Goal: Find specific page/section: Find specific page/section

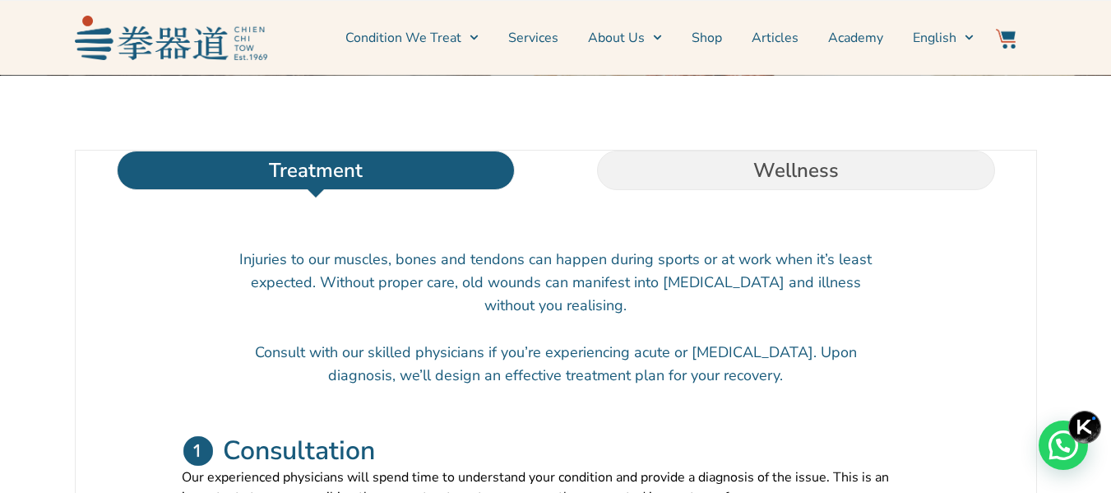
scroll to position [493, 0]
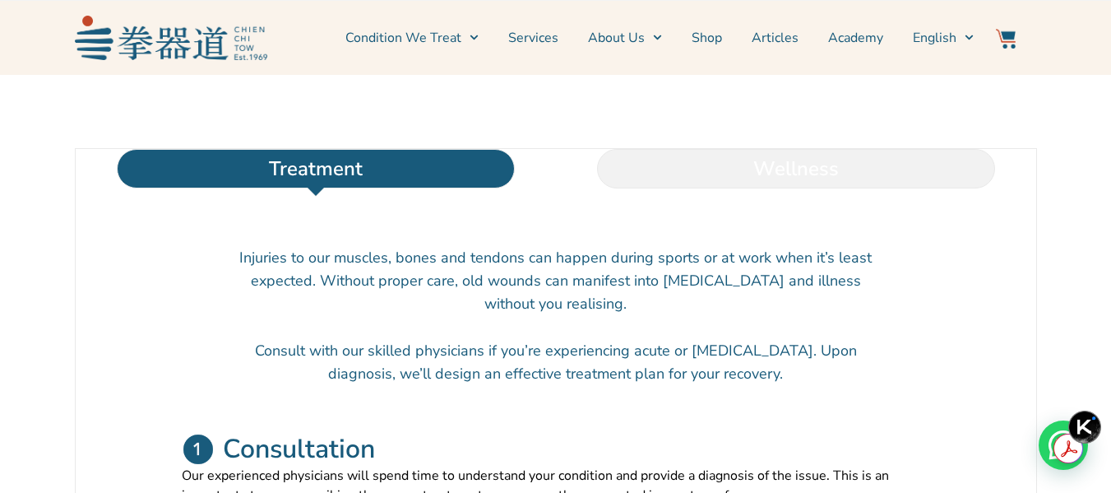
click at [787, 188] on li "Wellness" at bounding box center [796, 168] width 480 height 39
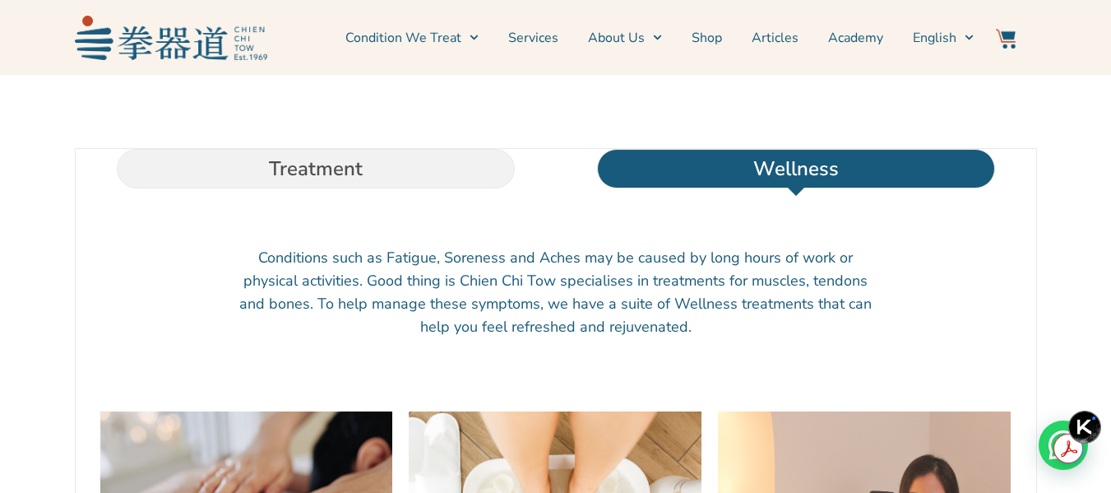
click at [417, 229] on div at bounding box center [556, 217] width 928 height 25
click at [428, 188] on li "Treatment" at bounding box center [316, 168] width 480 height 39
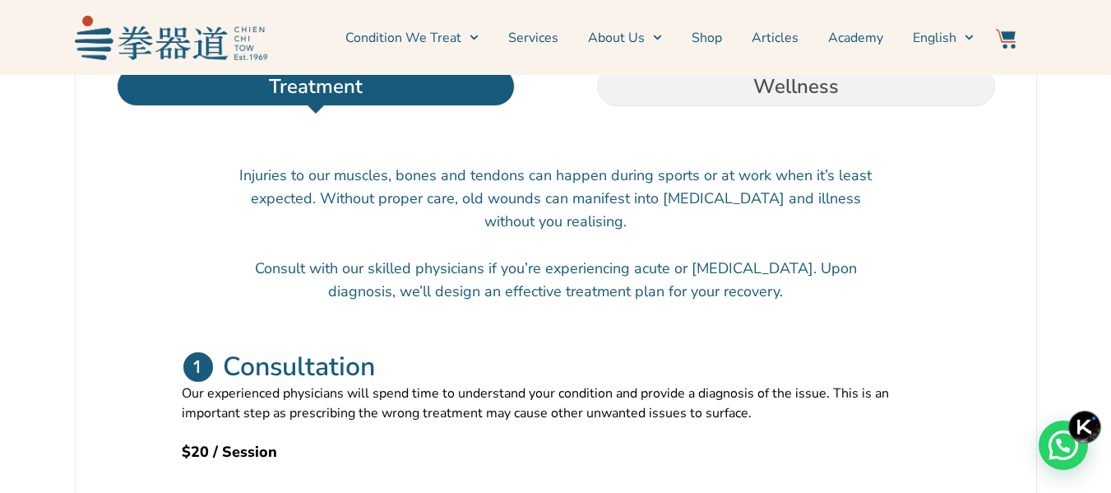
scroll to position [164, 0]
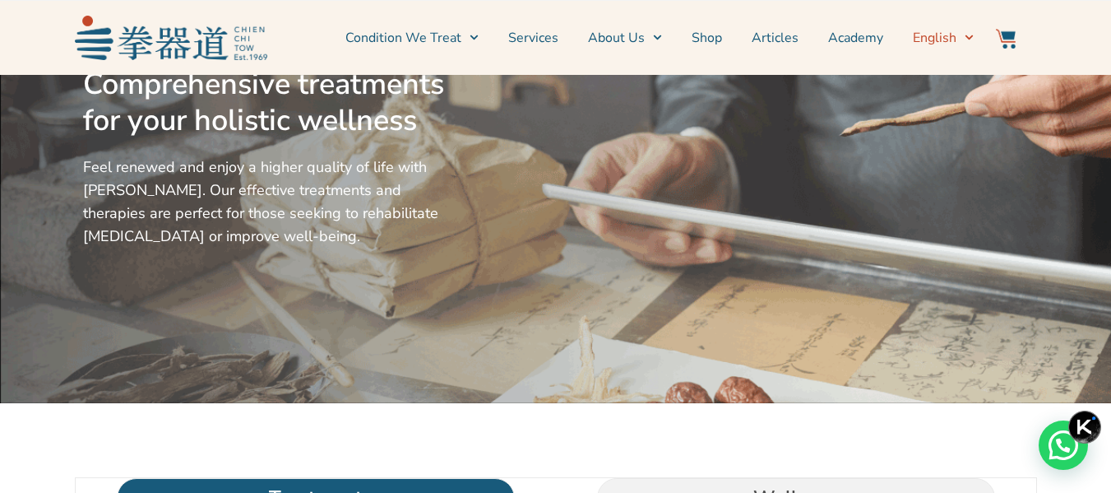
click at [967, 37] on icon "Menu" at bounding box center [969, 37] width 8 height 5
click at [957, 95] on span "简体中文" at bounding box center [962, 93] width 53 height 16
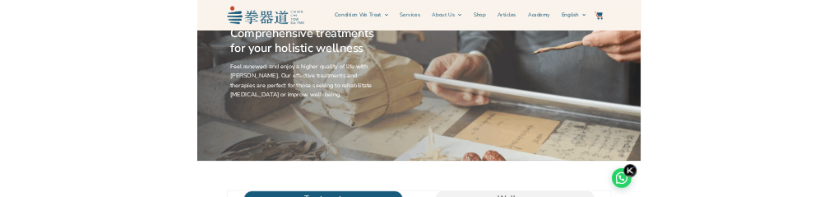
scroll to position [206, 0]
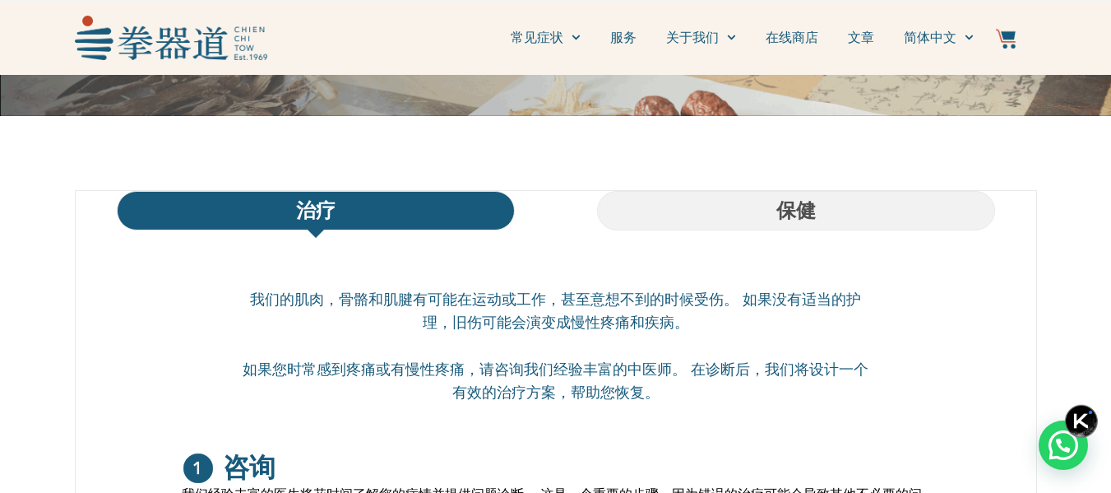
scroll to position [493, 0]
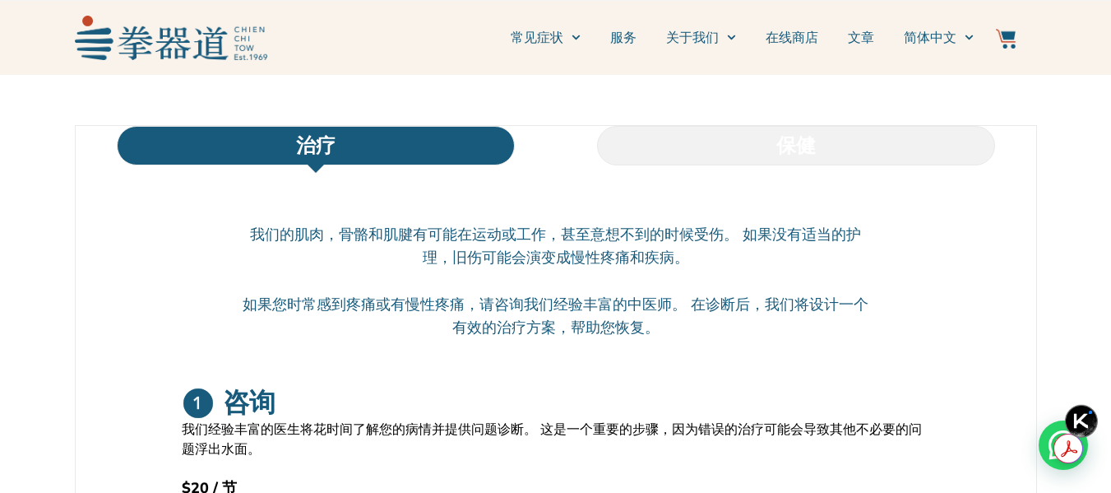
click at [837, 132] on li "保健" at bounding box center [796, 145] width 480 height 39
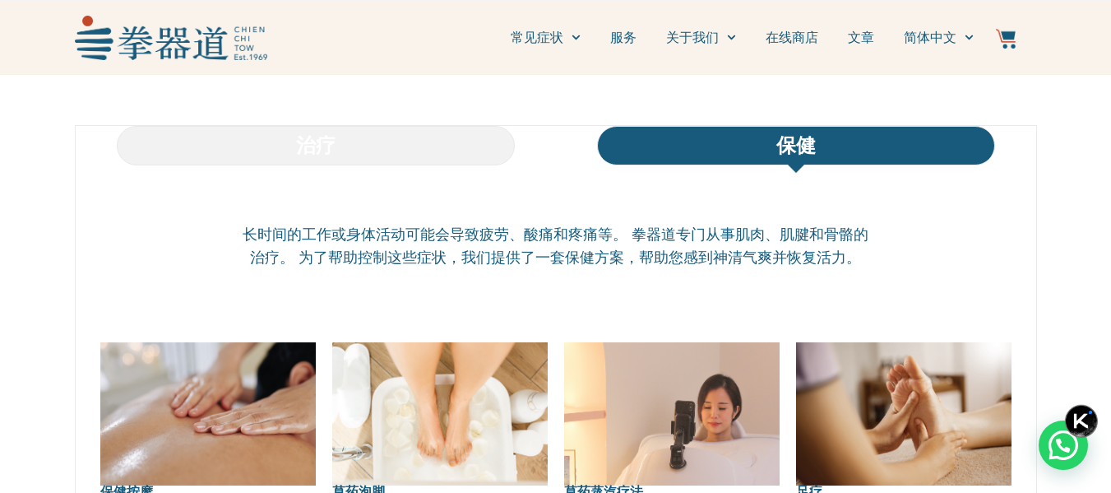
click at [341, 160] on li "治疗" at bounding box center [316, 145] width 480 height 39
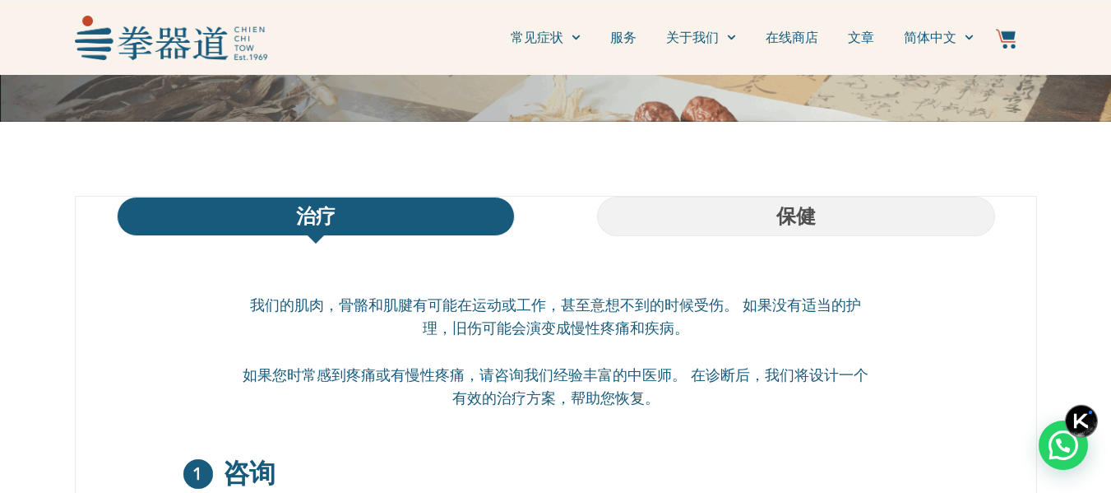
scroll to position [247, 0]
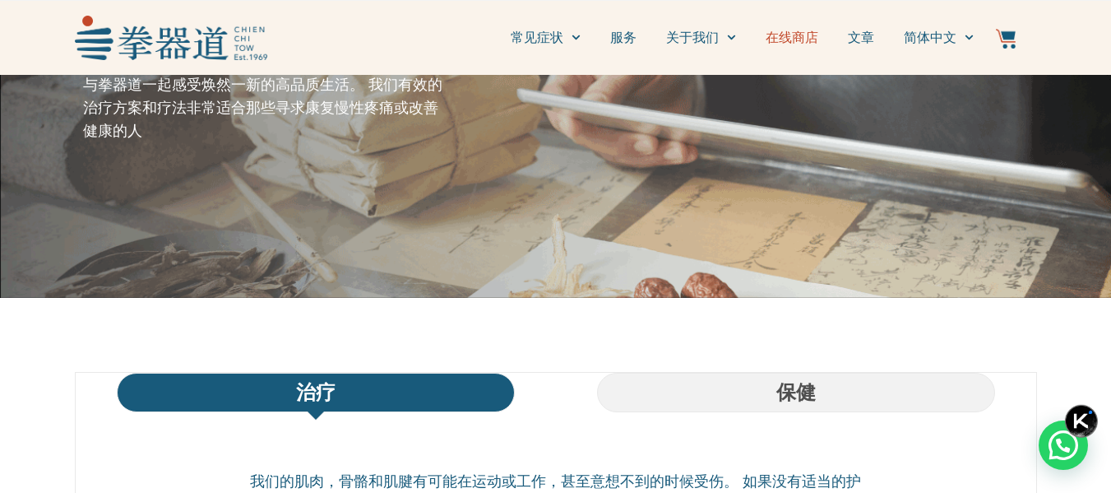
click at [805, 43] on link "在线商店" at bounding box center [792, 37] width 53 height 41
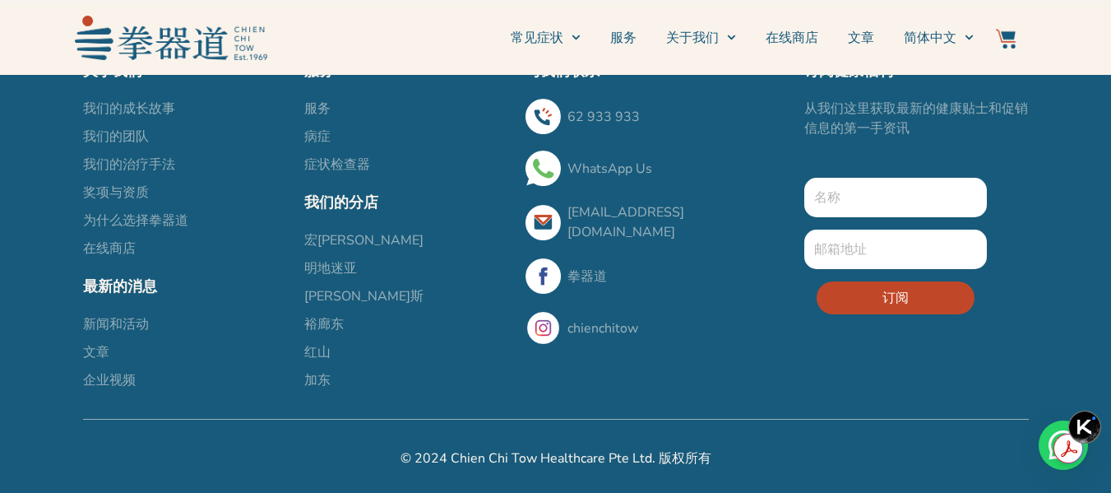
scroll to position [1508, 0]
click at [319, 346] on span "红山" at bounding box center [317, 352] width 26 height 20
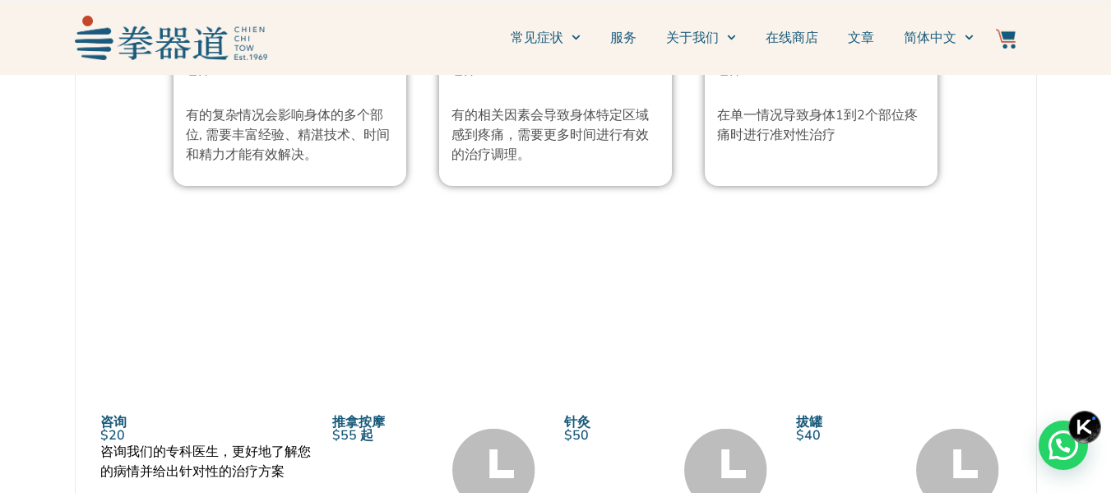
scroll to position [1645, 0]
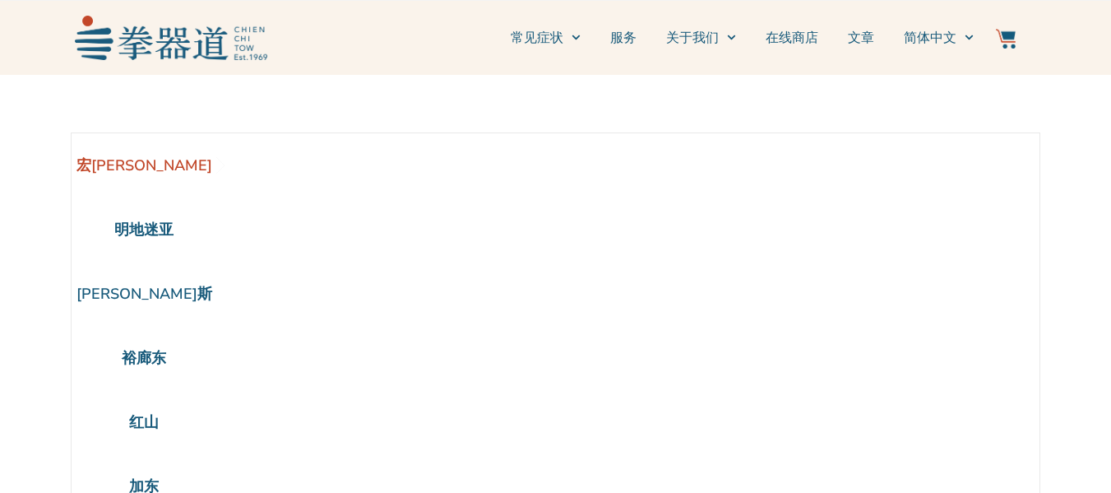
scroll to position [75, 0]
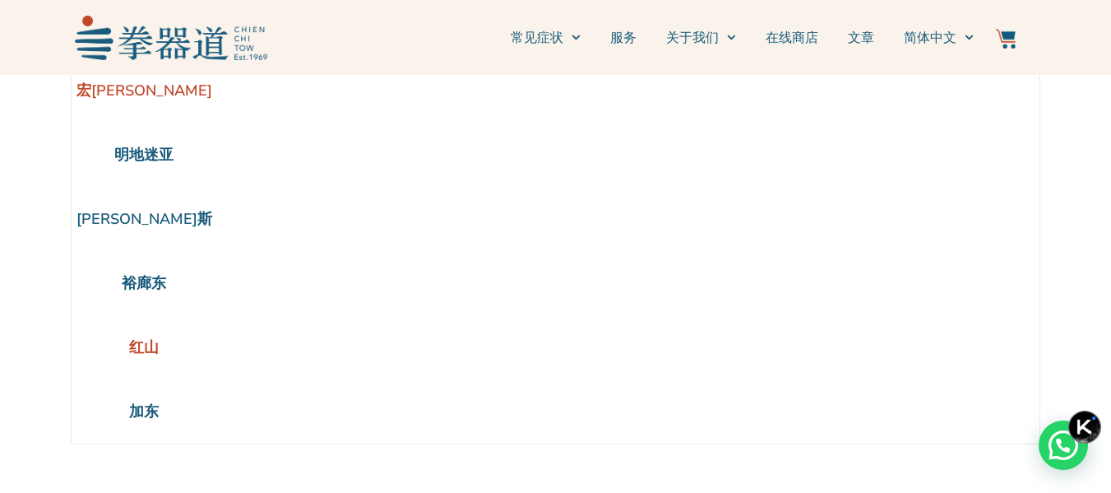
click at [172, 342] on li "红山" at bounding box center [145, 347] width 146 height 64
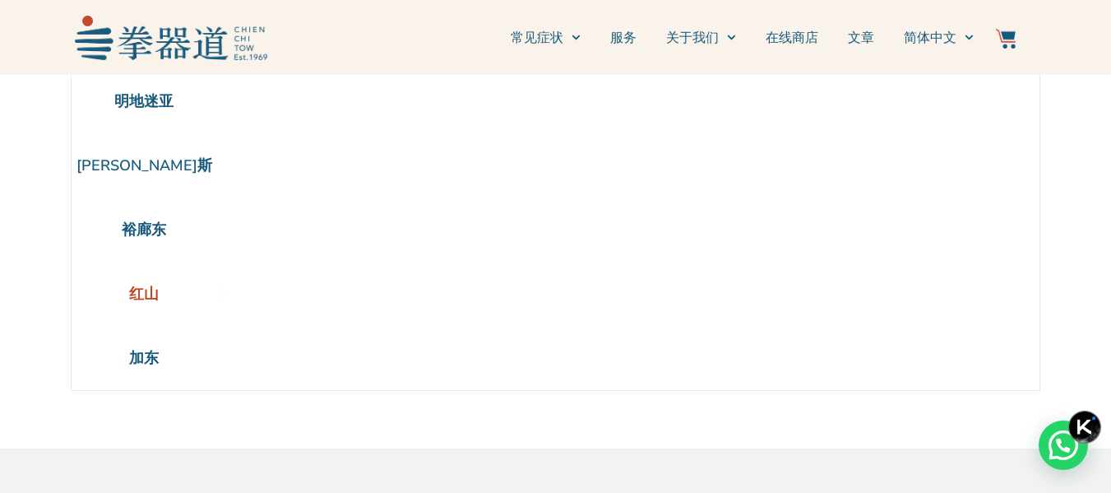
scroll to position [82, 0]
